Goal: Information Seeking & Learning: Learn about a topic

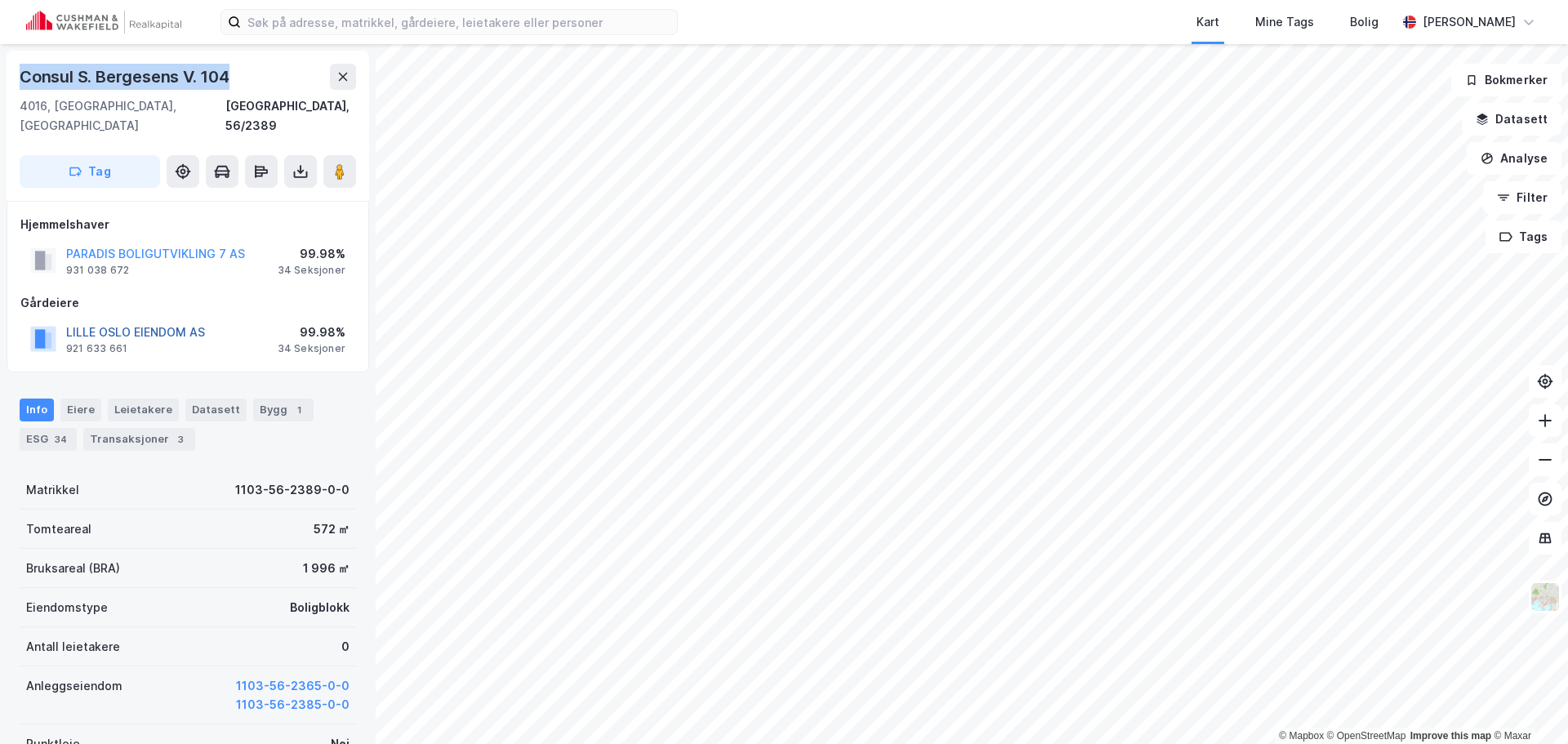
click at [0, 0] on button "LILLE OSLO EIENDOM AS" at bounding box center [0, 0] width 0 height 0
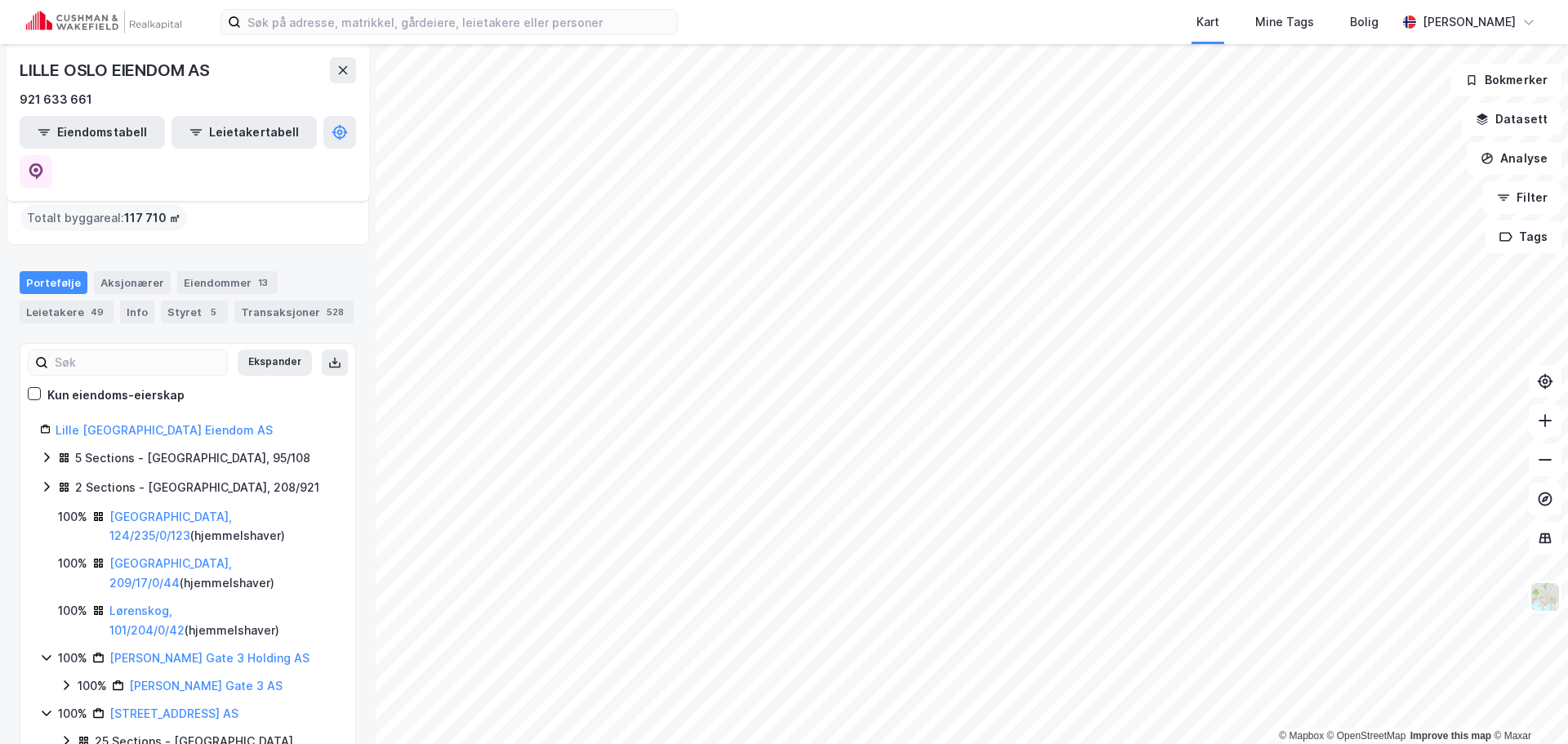
scroll to position [163, 0]
